Goal: Find specific page/section: Find specific page/section

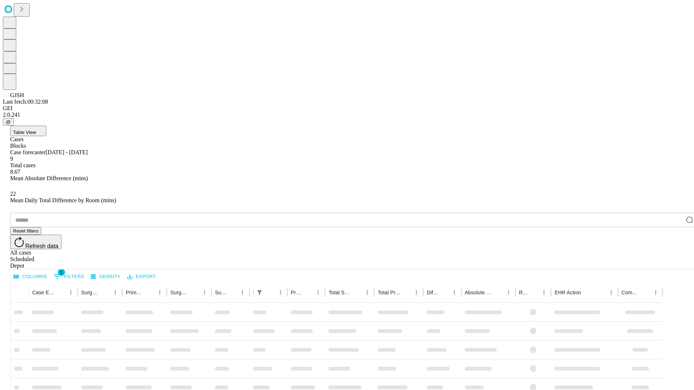
click at [675, 263] on div "Depot" at bounding box center [354, 266] width 688 height 7
